Goal: Navigation & Orientation: Find specific page/section

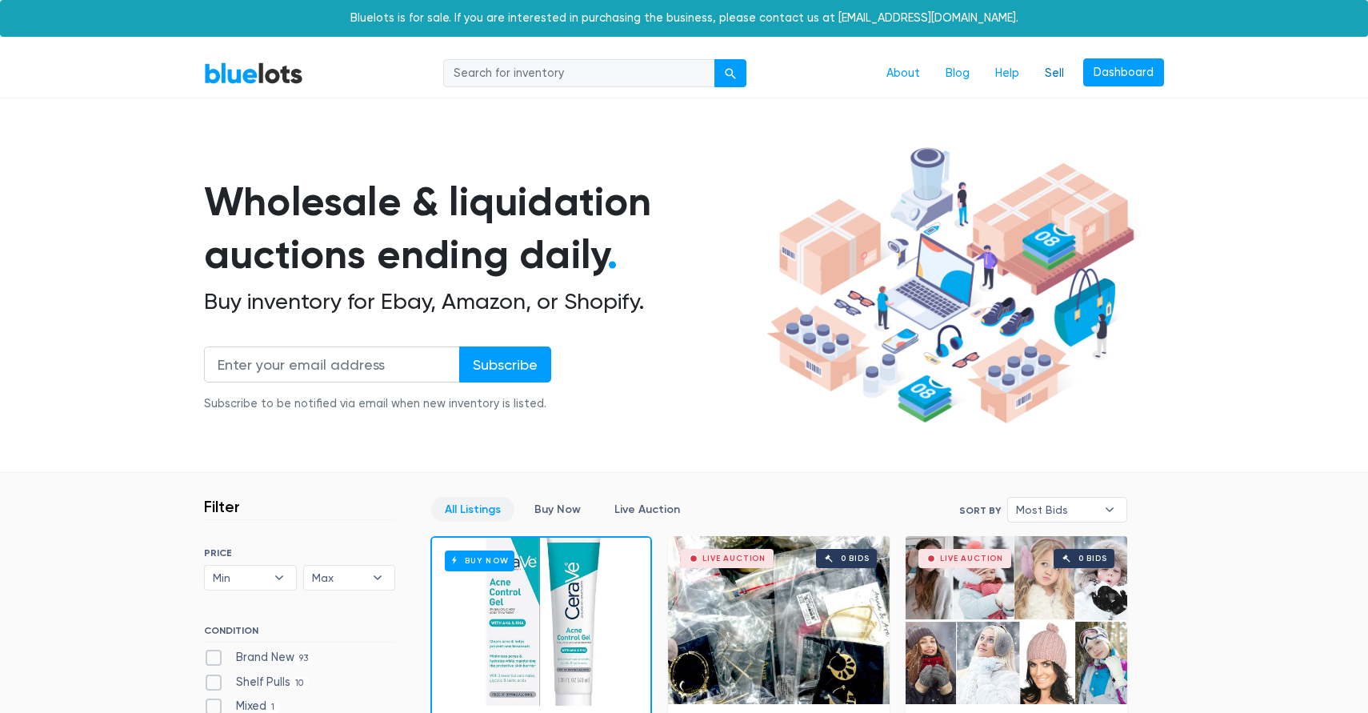
click at [1053, 74] on link "Sell" at bounding box center [1054, 73] width 45 height 30
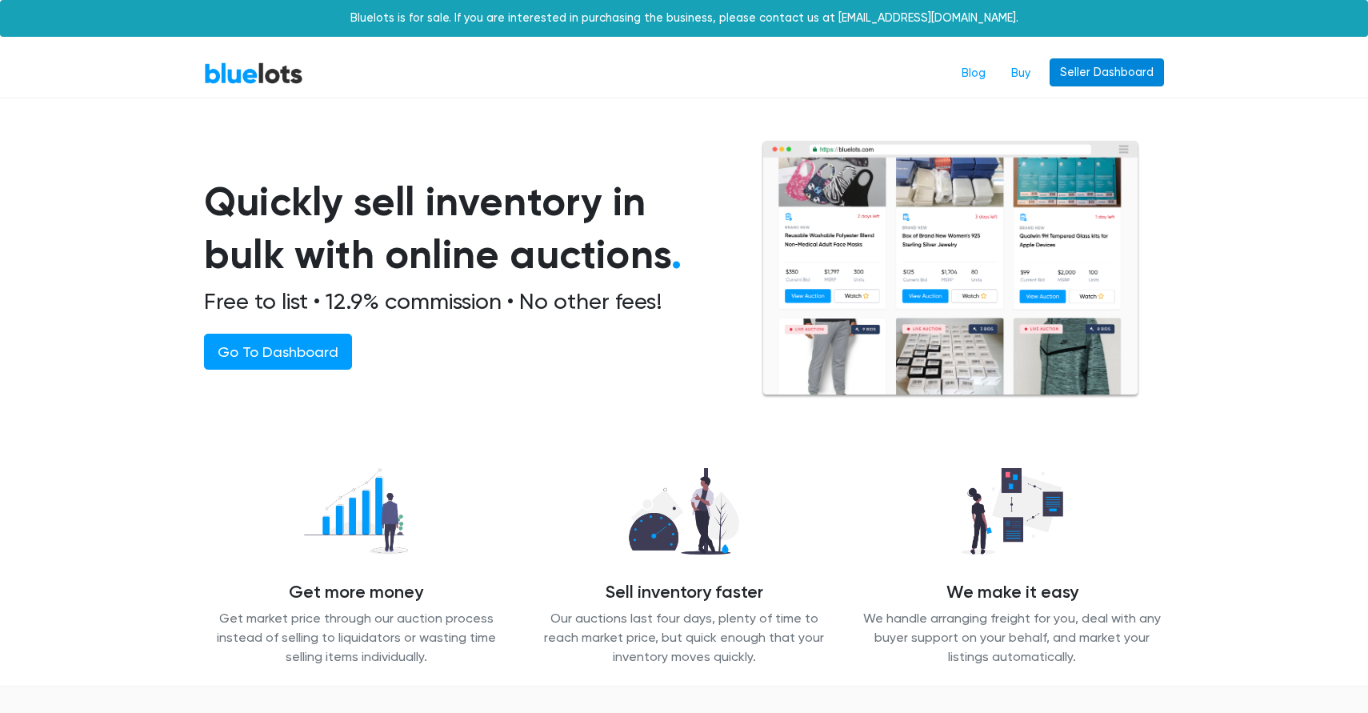
click at [1102, 71] on link "Seller Dashboard" at bounding box center [1107, 72] width 114 height 29
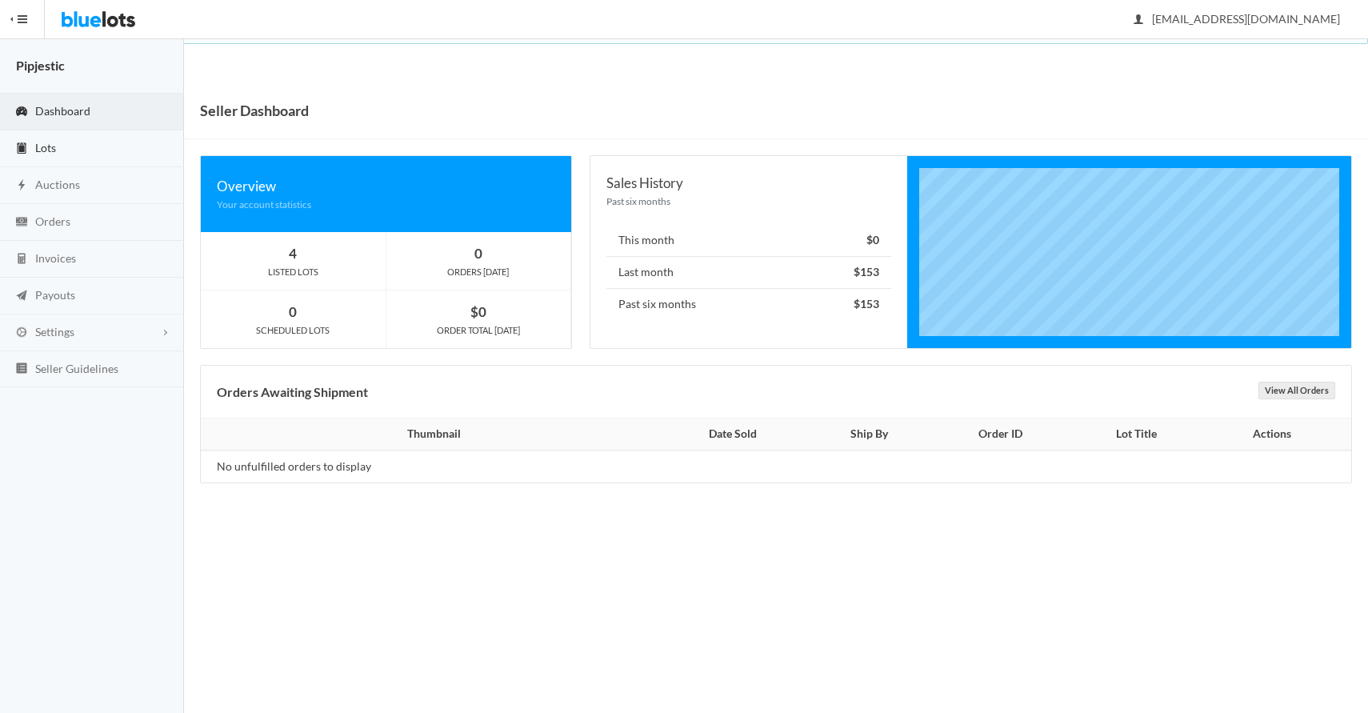
click at [66, 138] on link "Lots" at bounding box center [92, 148] width 184 height 37
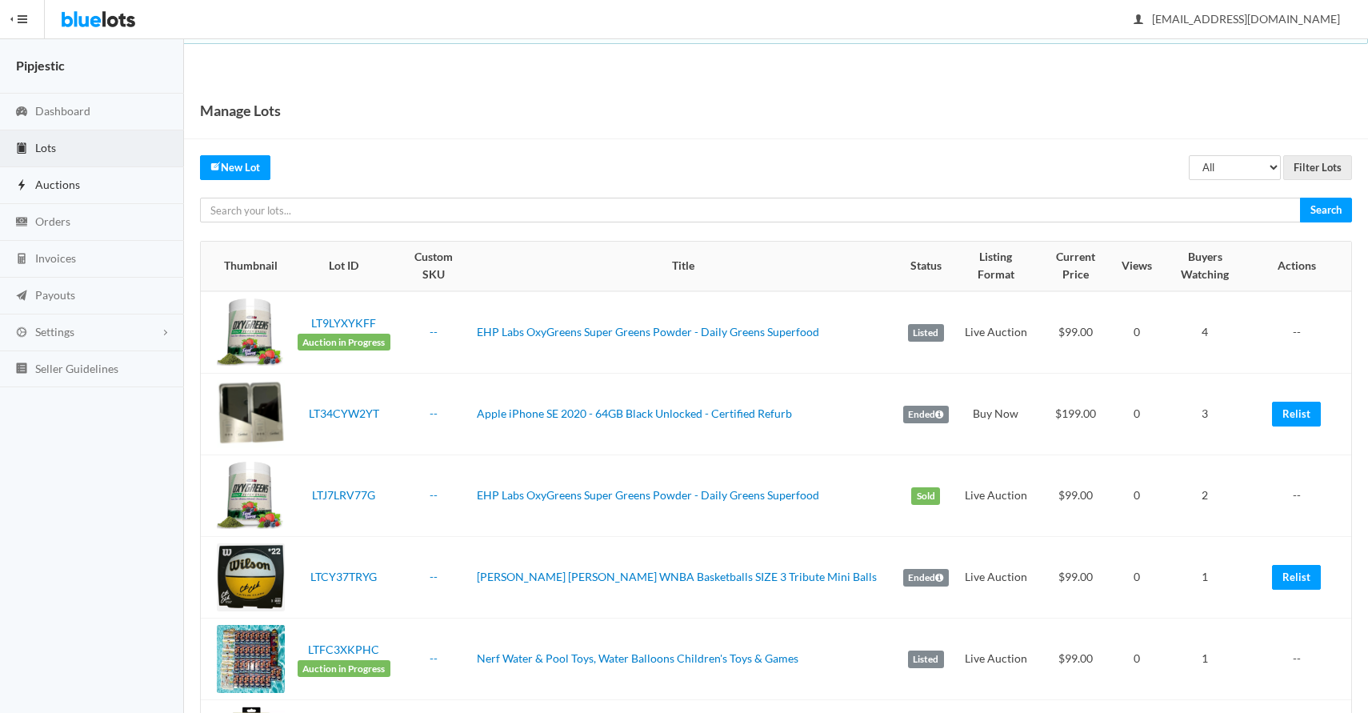
click at [105, 186] on link "Auctions" at bounding box center [92, 185] width 184 height 37
